Goal: Information Seeking & Learning: Learn about a topic

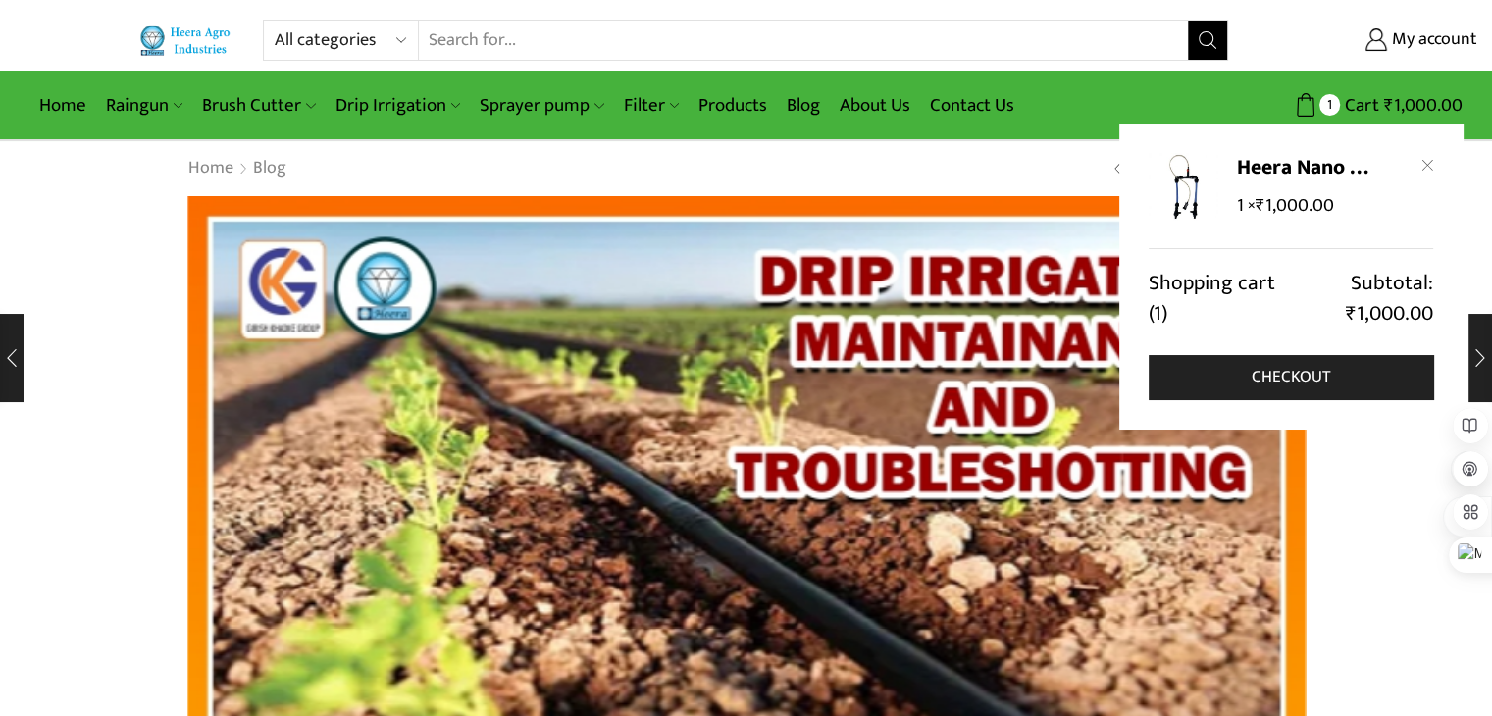
click at [1201, 208] on img at bounding box center [1182, 187] width 69 height 69
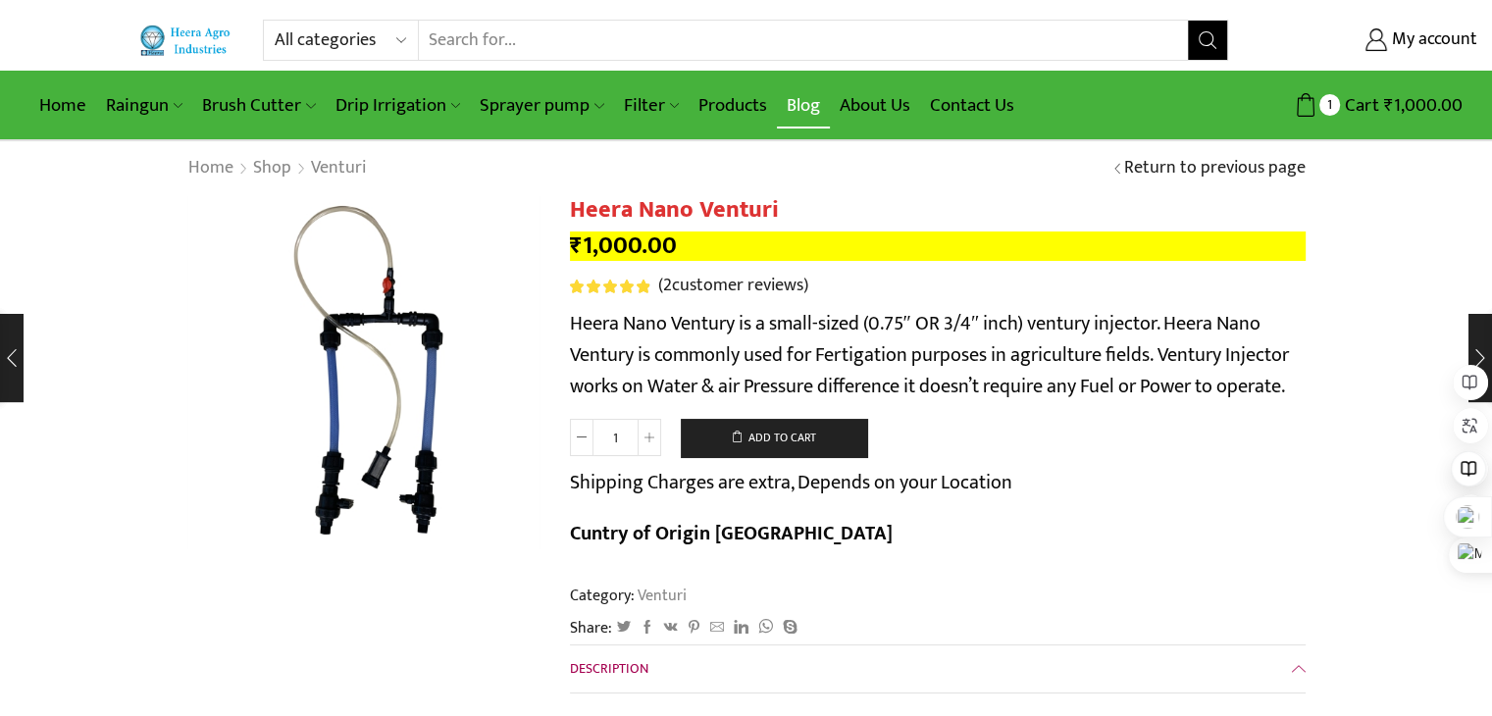
click at [798, 105] on link "Blog" at bounding box center [803, 105] width 53 height 46
